Goal: Contribute content: Add original content to the website for others to see

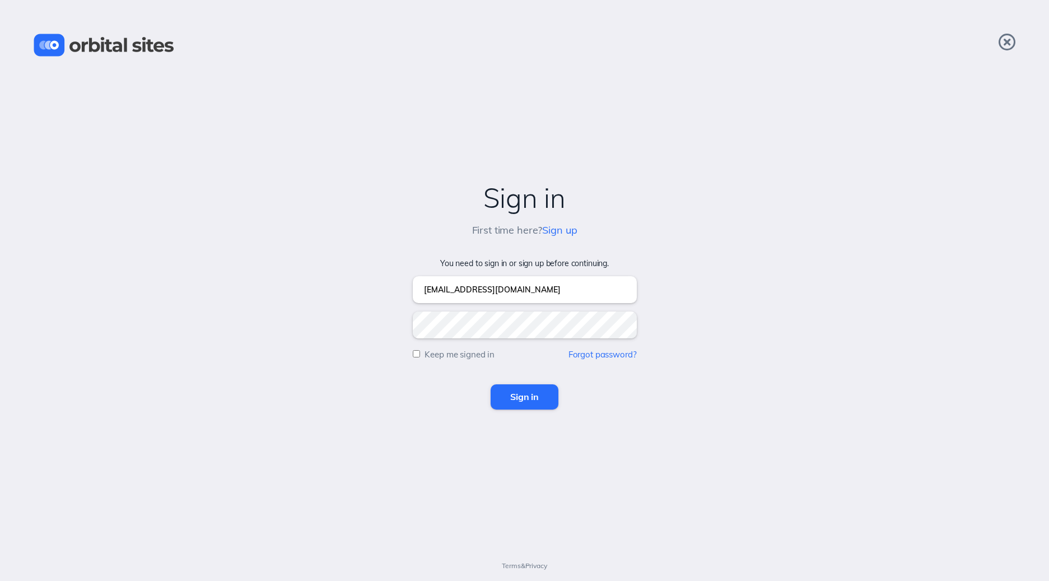
click at [526, 398] on input "Sign in" at bounding box center [525, 396] width 68 height 25
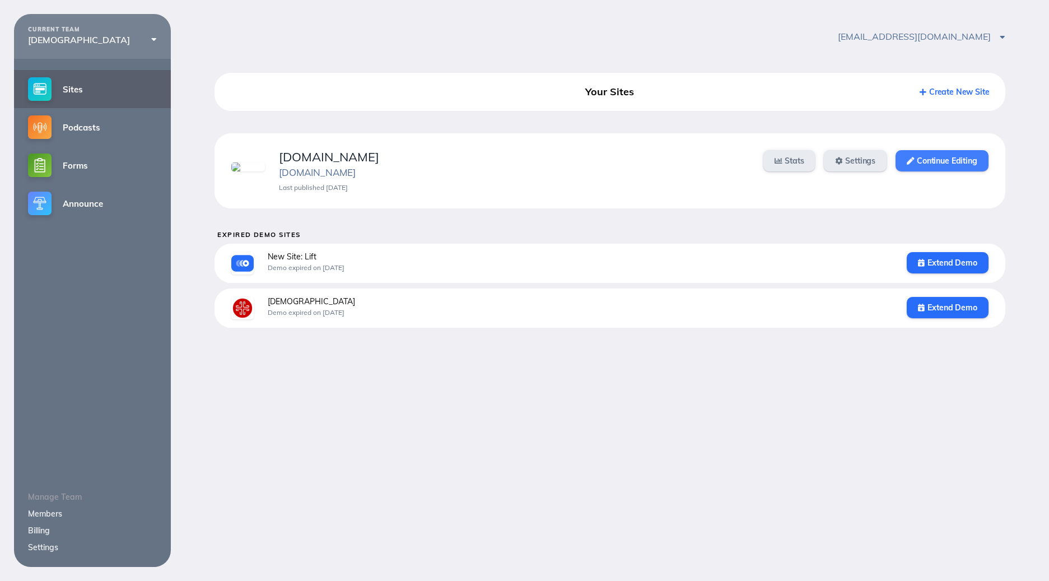
click at [935, 159] on link "Continue Editing" at bounding box center [941, 160] width 92 height 21
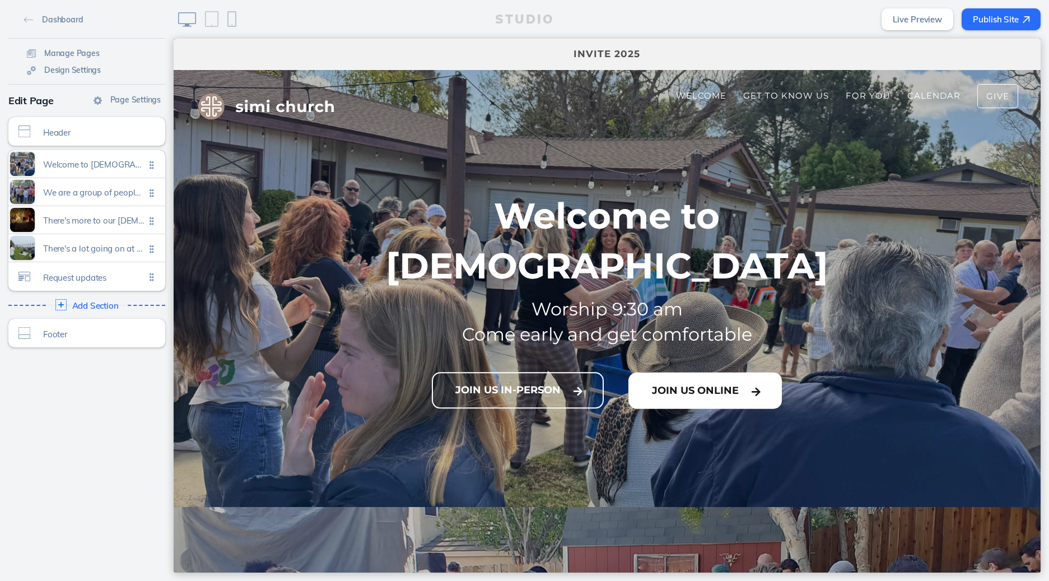
click at [694, 372] on button "Join Us Online" at bounding box center [704, 390] width 153 height 36
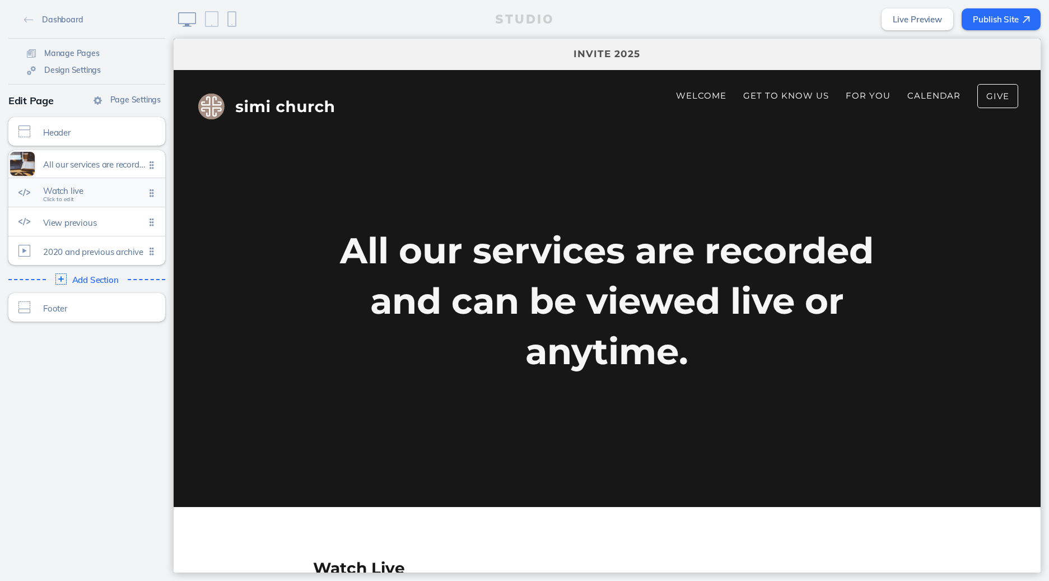
click at [87, 195] on span "Watch live" at bounding box center [94, 191] width 102 height 10
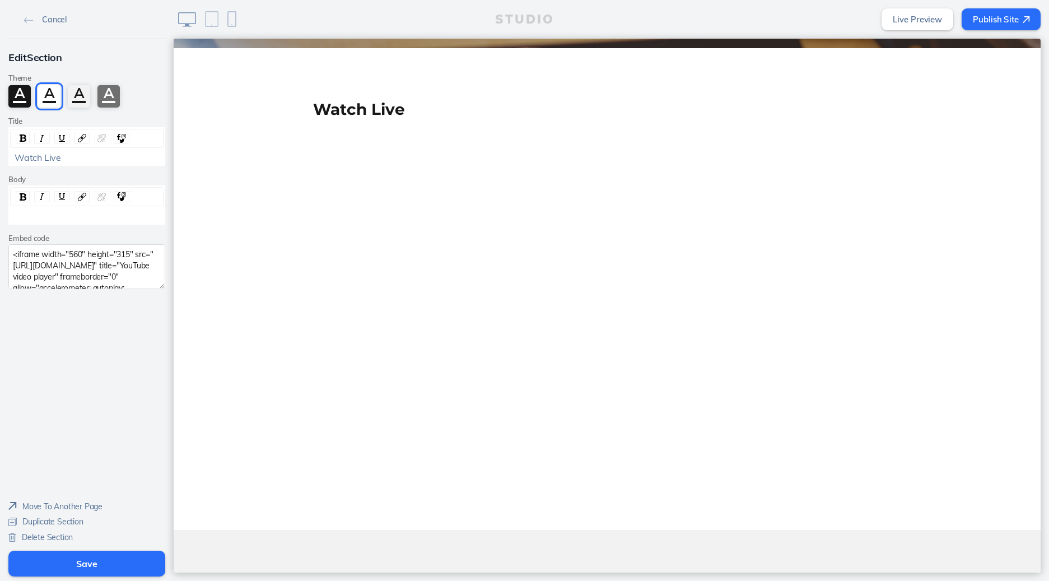
scroll to position [468, 0]
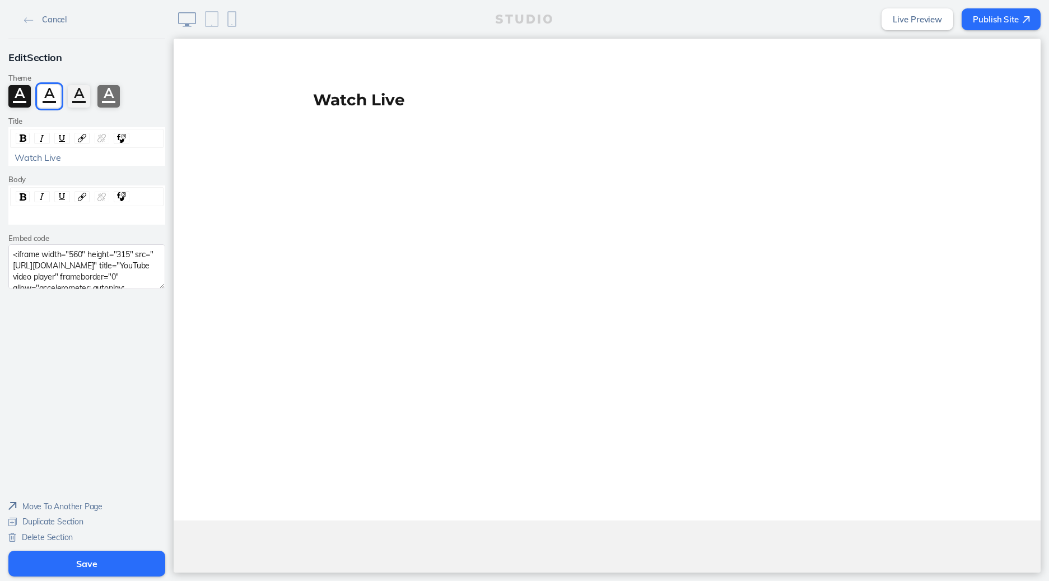
click at [87, 269] on textarea "<iframe width="560" height="315" src="[URL][DOMAIN_NAME]" title="YouTube video …" at bounding box center [86, 266] width 157 height 45
paste textarea "sNYMoLbXVg0?si=Ac7CAL7sNZ19Pm43"
type textarea "<iframe width="560" height="315" src="[URL][DOMAIN_NAME]" title="YouTube video …"
click at [81, 558] on button "Save" at bounding box center [86, 563] width 157 height 26
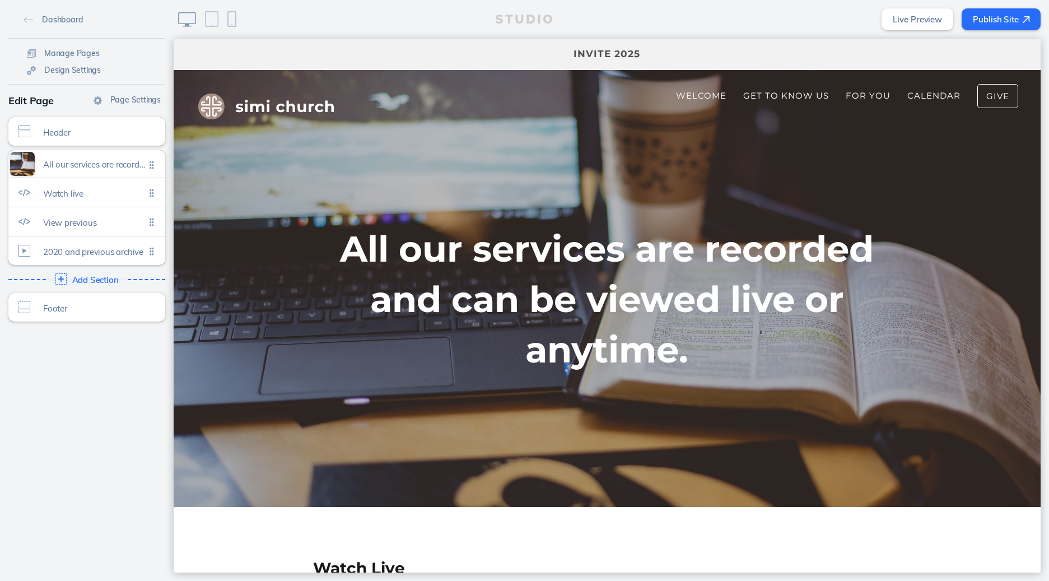
click at [987, 22] on button "Publish Site" at bounding box center [1000, 19] width 79 height 22
